Goal: Information Seeking & Learning: Learn about a topic

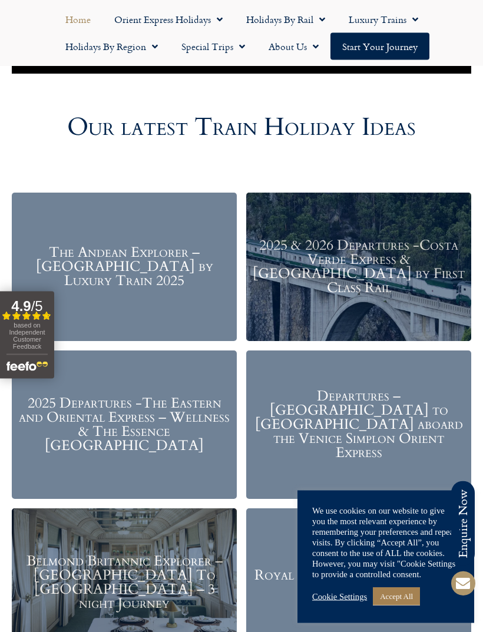
scroll to position [1222, 0]
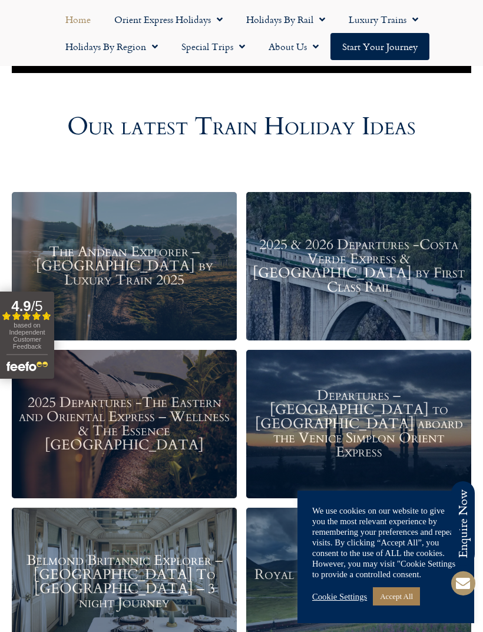
click at [395, 423] on h3 "Departures – Istanbul to Paris aboard the Venice Simplon Orient Express" at bounding box center [358, 424] width 213 height 71
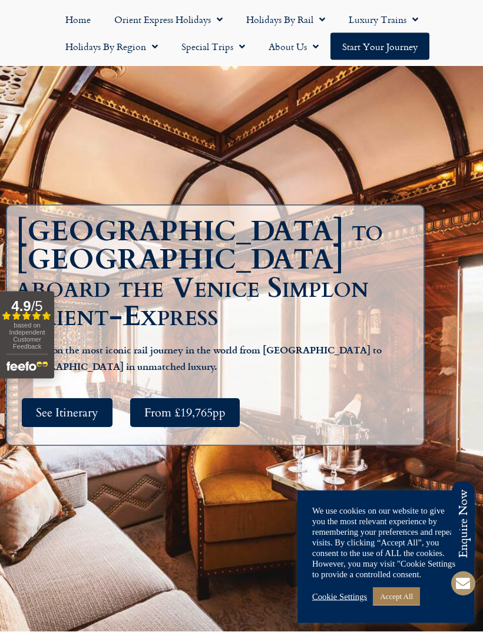
scroll to position [114, 0]
click at [407, 606] on link "Accept All" at bounding box center [396, 596] width 47 height 18
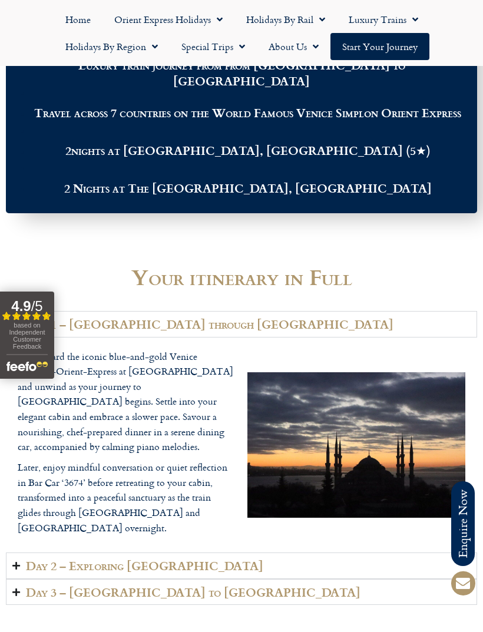
scroll to position [1626, 0]
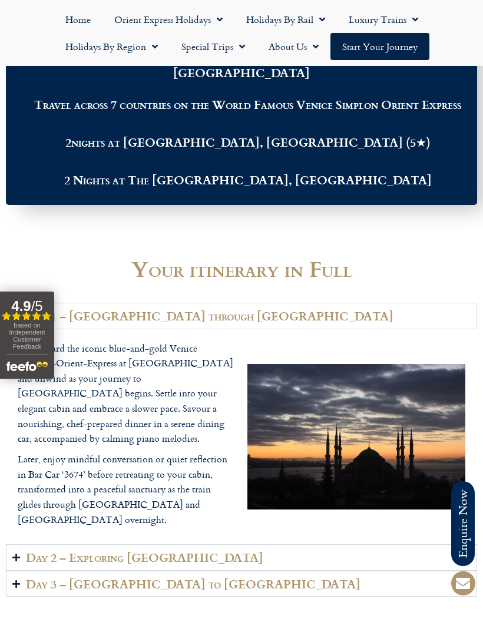
click at [29, 551] on h2 "Day 2 – Exploring Budapest" at bounding box center [144, 558] width 237 height 14
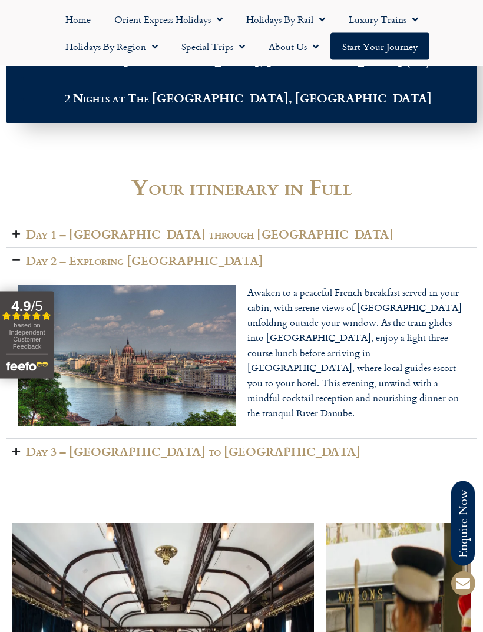
scroll to position [1712, 0]
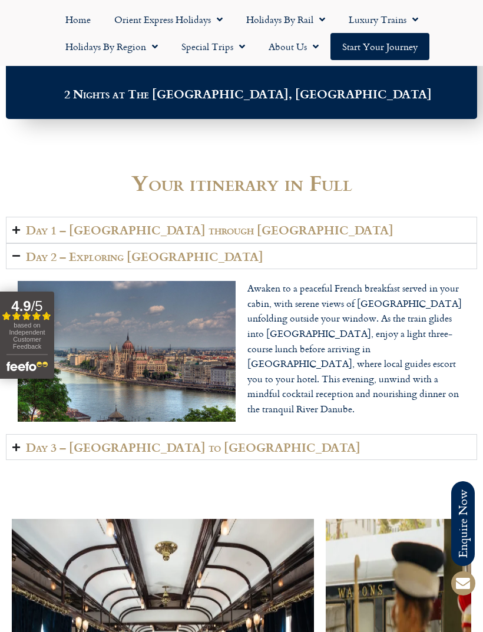
click at [164, 443] on h2 "Day 3 – Budapest to Bucharest" at bounding box center [193, 448] width 335 height 14
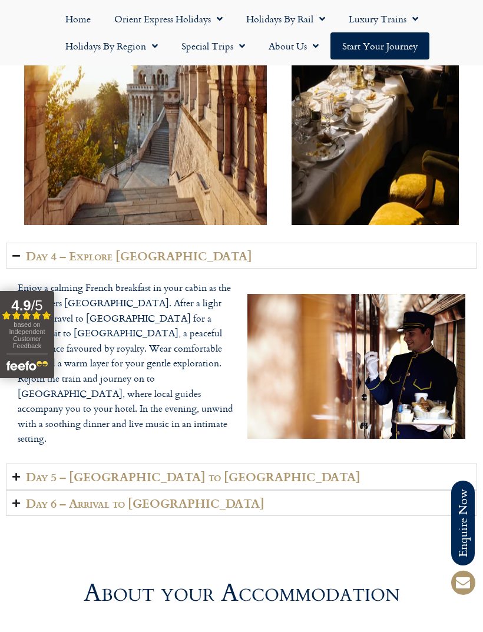
scroll to position [2622, 0]
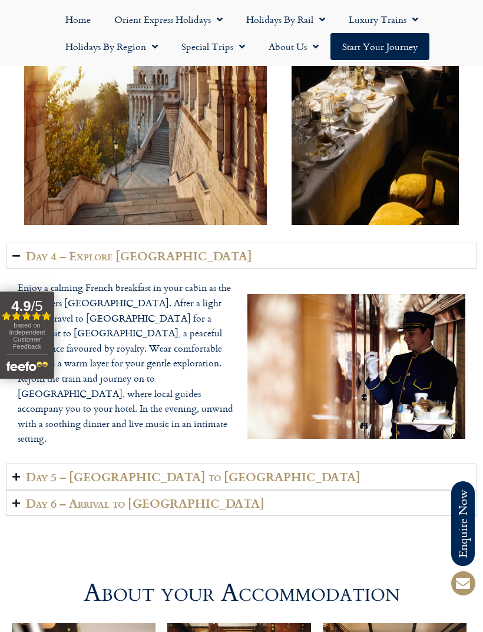
click at [156, 470] on h2 "Day 5 – Bulgaria to Istanbul" at bounding box center [193, 477] width 335 height 14
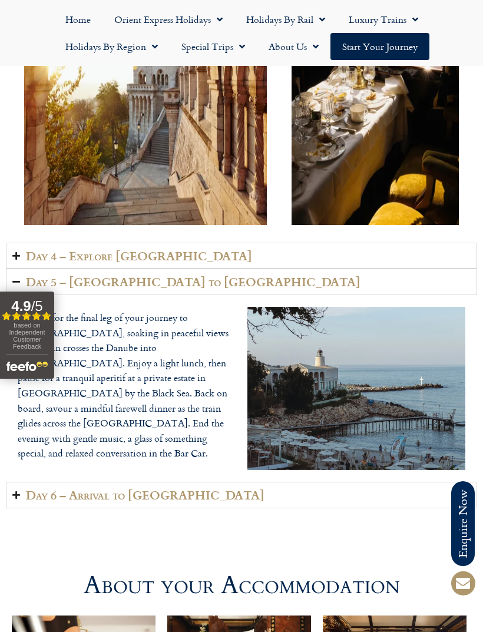
click at [165, 488] on h2 "Day 6 – Arrival to Turkey" at bounding box center [145, 495] width 239 height 14
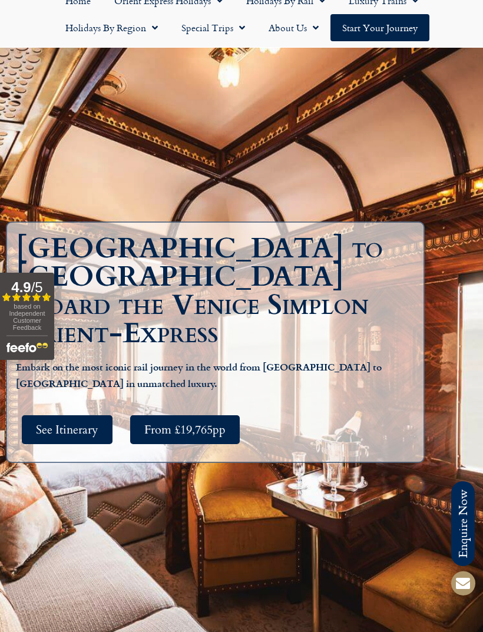
scroll to position [0, 0]
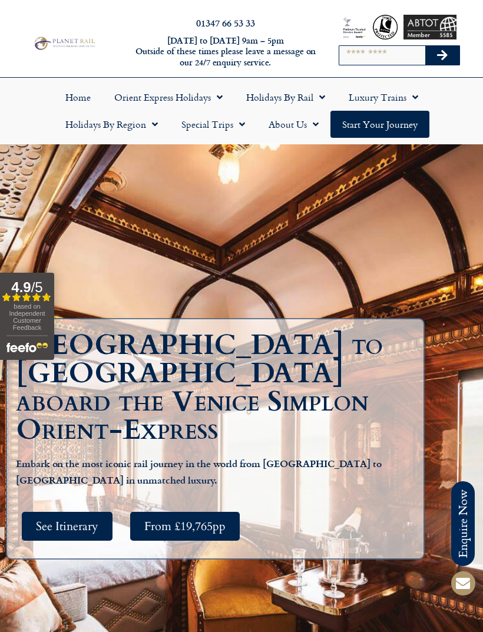
click at [411, 90] on span "Menu" at bounding box center [412, 97] width 12 height 21
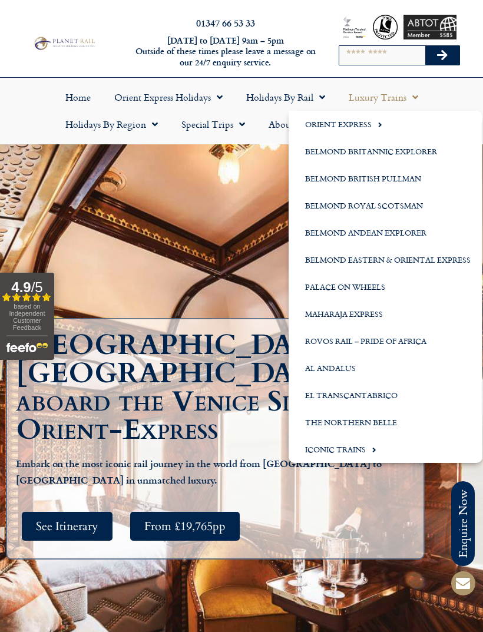
click at [359, 421] on link "The Northern Belle" at bounding box center [386, 422] width 194 height 27
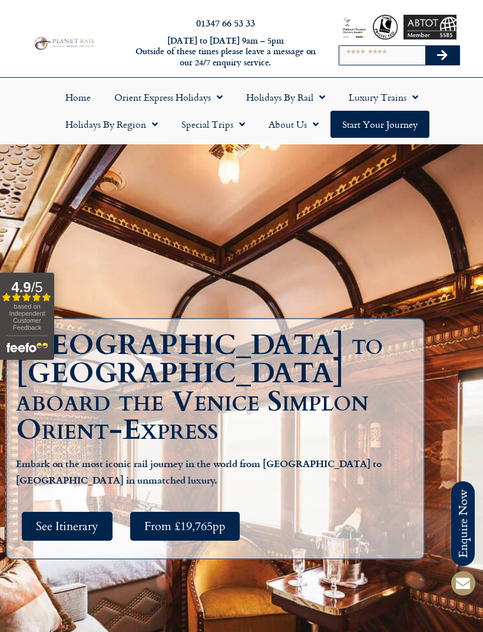
click at [391, 99] on link "Luxury Trains" at bounding box center [383, 97] width 93 height 27
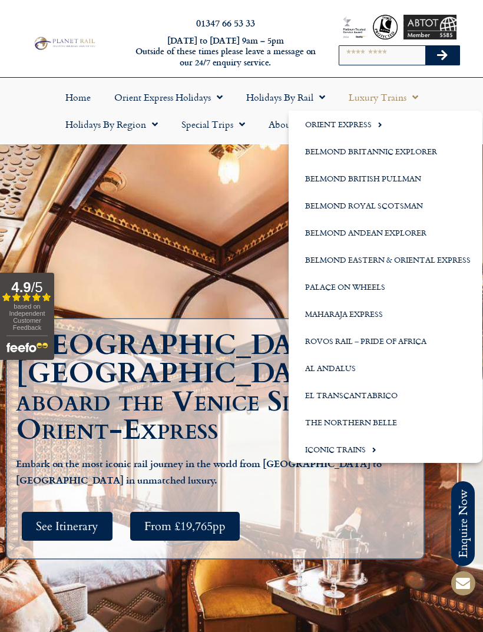
click at [358, 449] on link "Iconic Trains" at bounding box center [386, 449] width 194 height 27
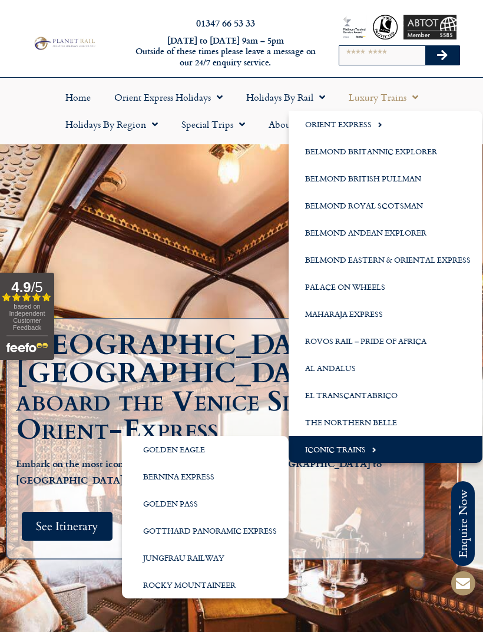
click at [418, 156] on link "Belmond Britannic Explorer" at bounding box center [386, 151] width 194 height 27
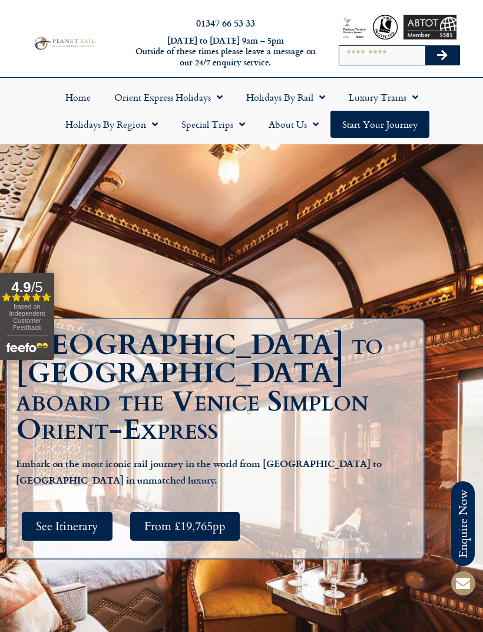
click at [383, 94] on link "Luxury Trains" at bounding box center [383, 97] width 93 height 27
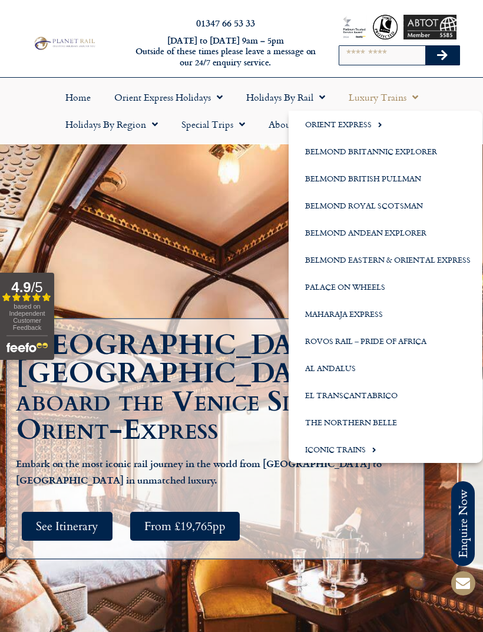
click at [439, 259] on link "Belmond Eastern & Oriental Express" at bounding box center [386, 259] width 194 height 27
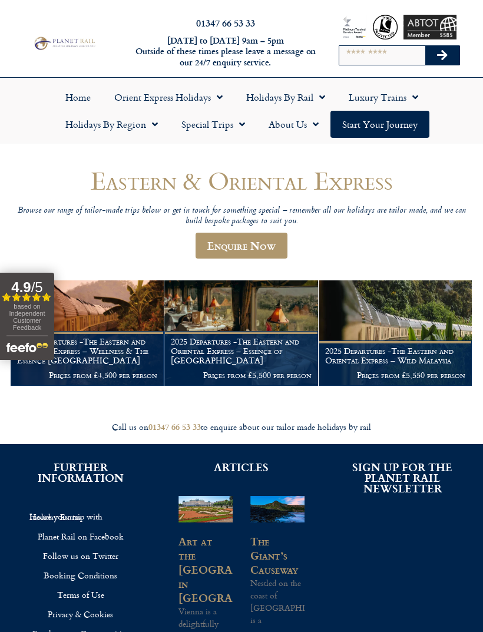
click at [211, 128] on link "Special Trips" at bounding box center [213, 124] width 87 height 27
click at [233, 156] on link "Latest Experiences" at bounding box center [227, 151] width 114 height 27
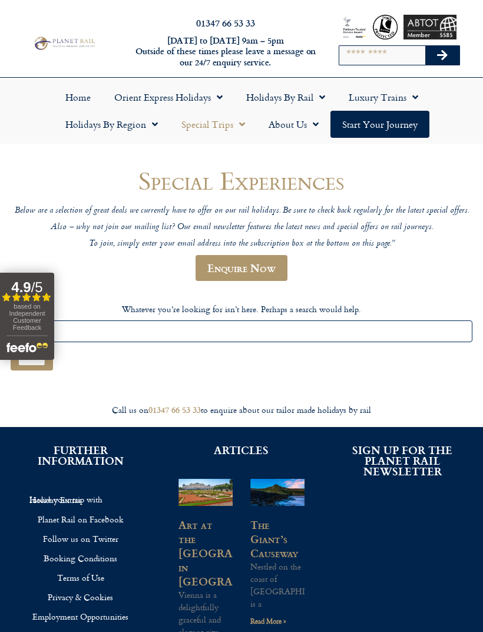
click at [307, 98] on link "Holidays by Rail" at bounding box center [285, 97] width 102 height 27
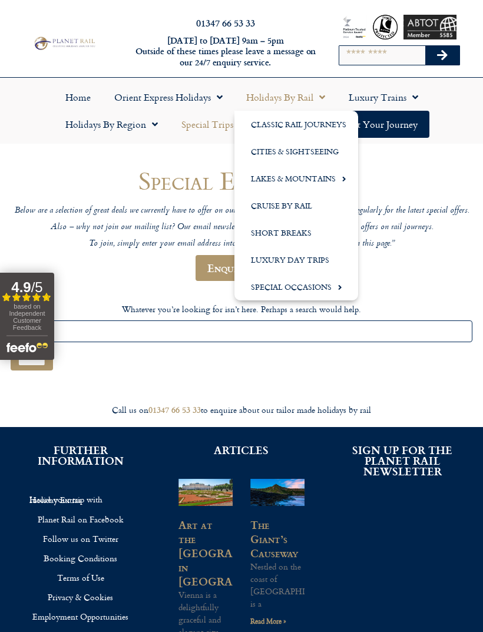
click at [321, 258] on link "Luxury Day Trips" at bounding box center [296, 259] width 124 height 27
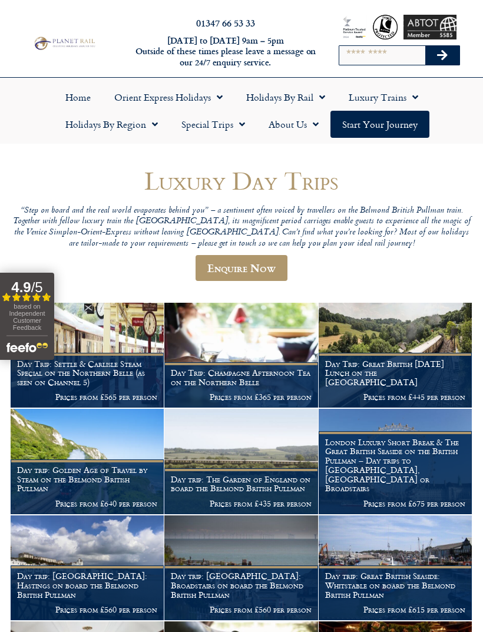
click at [385, 93] on link "Luxury Trains" at bounding box center [383, 97] width 93 height 27
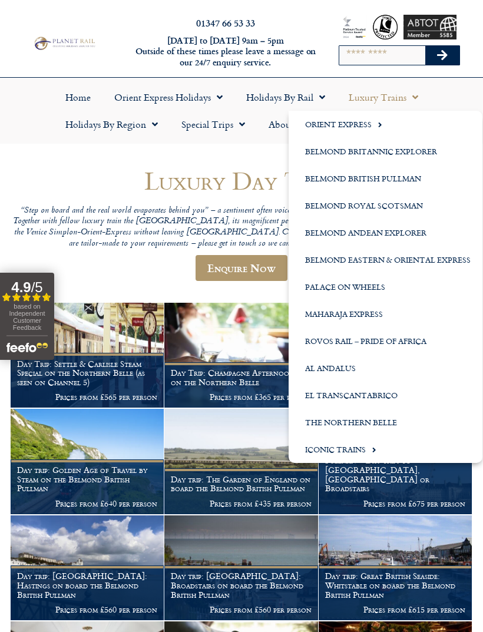
click at [364, 319] on link "Maharaja Express" at bounding box center [386, 313] width 194 height 27
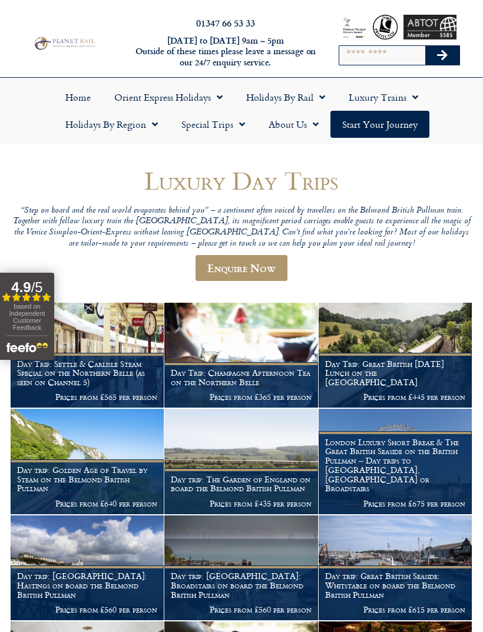
click at [411, 98] on span "Menu" at bounding box center [412, 97] width 12 height 21
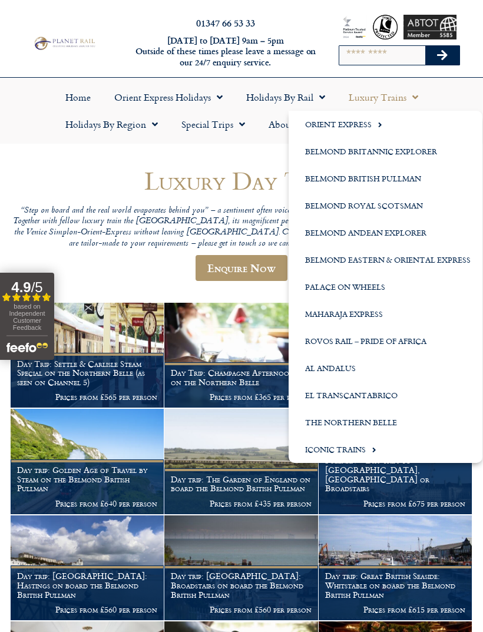
click at [382, 393] on link "El Transcantabrico" at bounding box center [386, 395] width 194 height 27
